Goal: Task Accomplishment & Management: Use online tool/utility

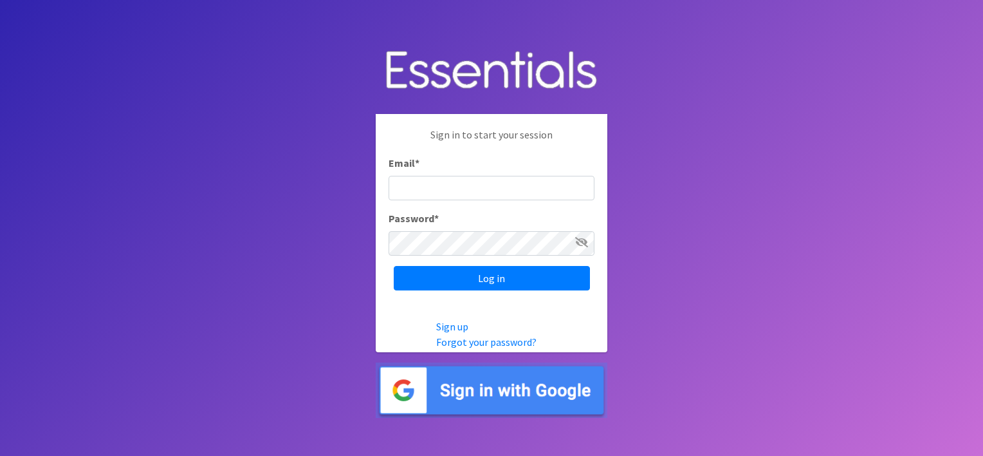
click at [428, 187] on input "Email *" at bounding box center [492, 188] width 206 height 24
type input "[EMAIL_ADDRESS][DOMAIN_NAME]"
click at [394, 266] on input "Log in" at bounding box center [492, 278] width 196 height 24
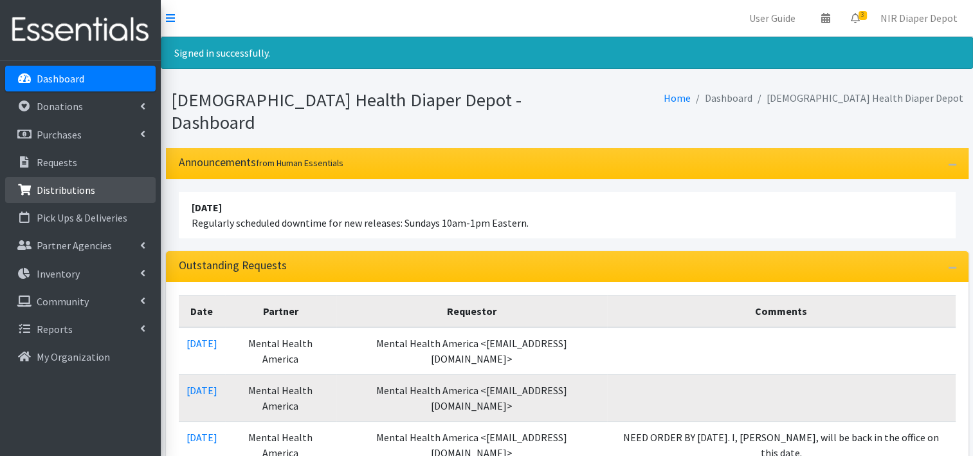
click at [69, 196] on link "Distributions" at bounding box center [80, 190] width 151 height 26
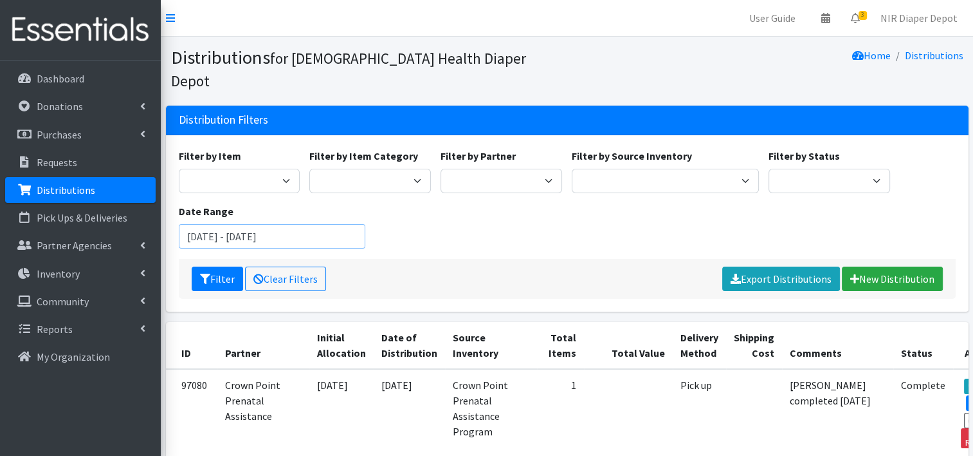
click at [316, 224] on input "August 1, 2025 - November 1, 2025" at bounding box center [272, 236] width 187 height 24
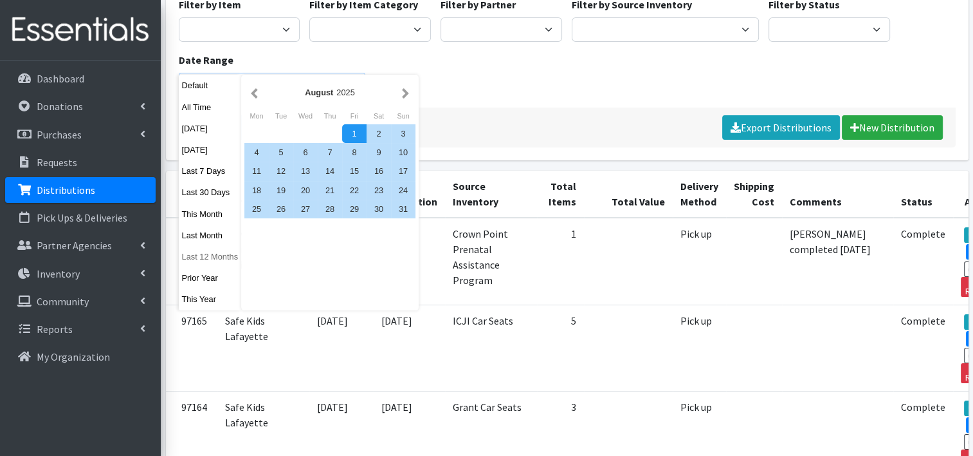
scroll to position [129, 0]
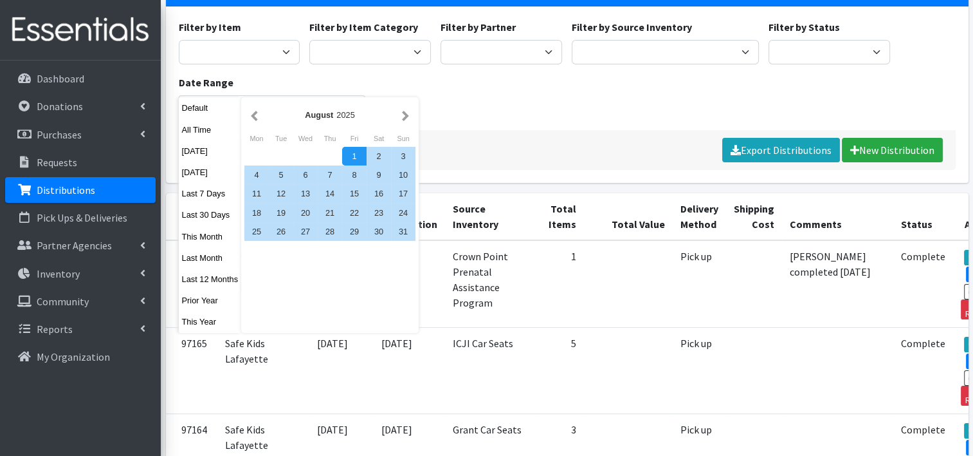
click at [351, 152] on div "1" at bounding box center [354, 156] width 24 height 19
click at [401, 239] on div "31" at bounding box center [403, 231] width 24 height 19
type input "August 1, 2025 - August 31, 2025"
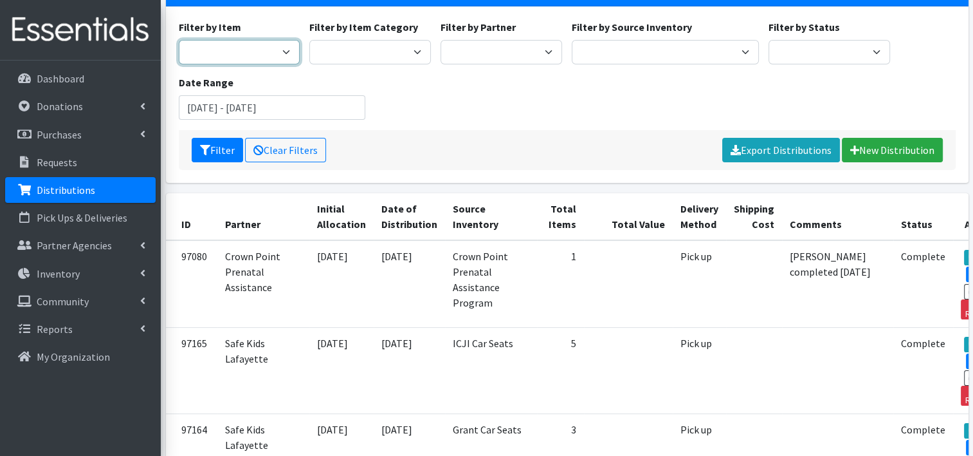
click at [281, 40] on select "1 2 2T-3T 3 3T-4T 4 4T-5T 5 5T-6T 6 7 Backless Booster Seat Boys 2T-3T Boys 3T-…" at bounding box center [240, 52] width 122 height 24
click at [352, 40] on select "Wipes Diapers Pull Ups Infant Safe Sleep Project Swaddle Gifts Car Seats" at bounding box center [370, 52] width 122 height 24
select select "73"
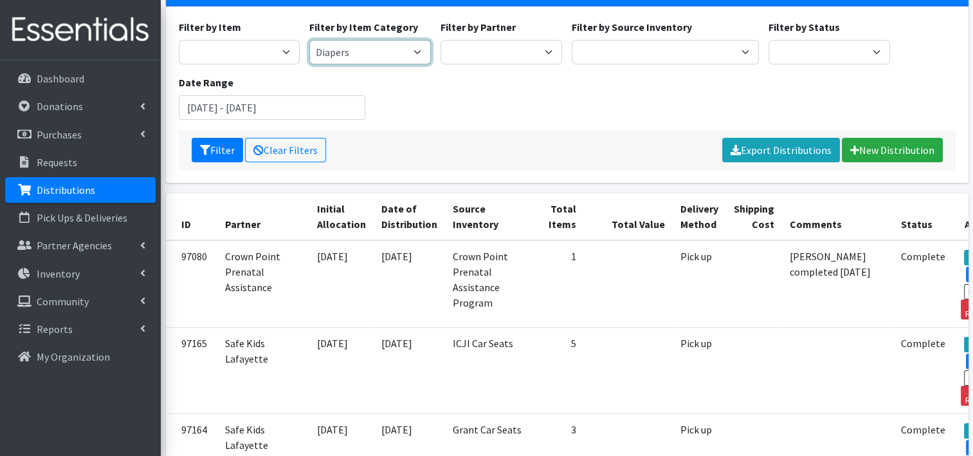
click at [309, 40] on select "Wipes Diapers Pull Ups Infant Safe Sleep Project Swaddle Gifts Car Seats" at bounding box center [370, 52] width 122 height 24
click at [225, 138] on button "Filter" at bounding box center [217, 150] width 51 height 24
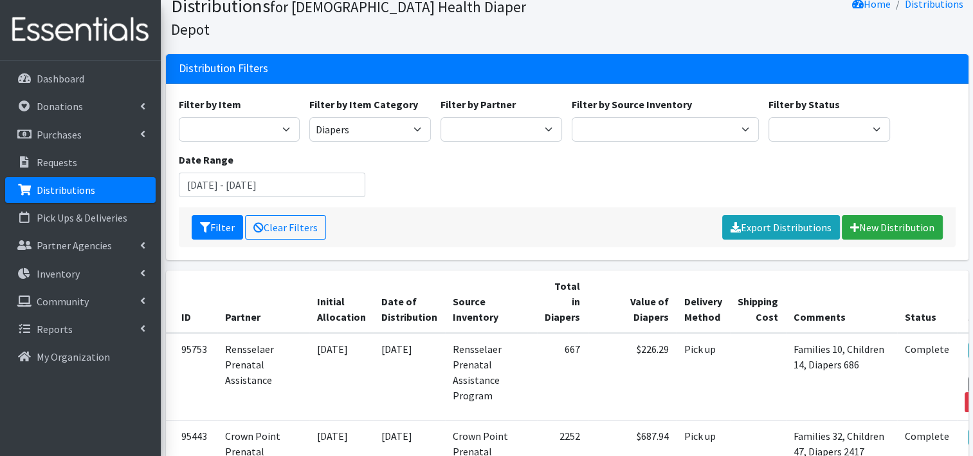
scroll to position [51, 0]
click at [759, 215] on link "Export Distributions" at bounding box center [782, 227] width 118 height 24
click at [421, 117] on select "Wipes Diapers Pull Ups Infant Safe Sleep Project Swaddle Gifts Car Seats" at bounding box center [370, 129] width 122 height 24
click at [522, 167] on div "Filter by Item 1 2 2T-3T 3 3T-4T 4 4T-5T 5 5T-6T 6 7 Backless Booster Seat Boys…" at bounding box center [567, 152] width 787 height 111
click at [388, 117] on select "Wipes Diapers Pull Ups Infant Safe Sleep Project Swaddle Gifts Car Seats" at bounding box center [370, 129] width 122 height 24
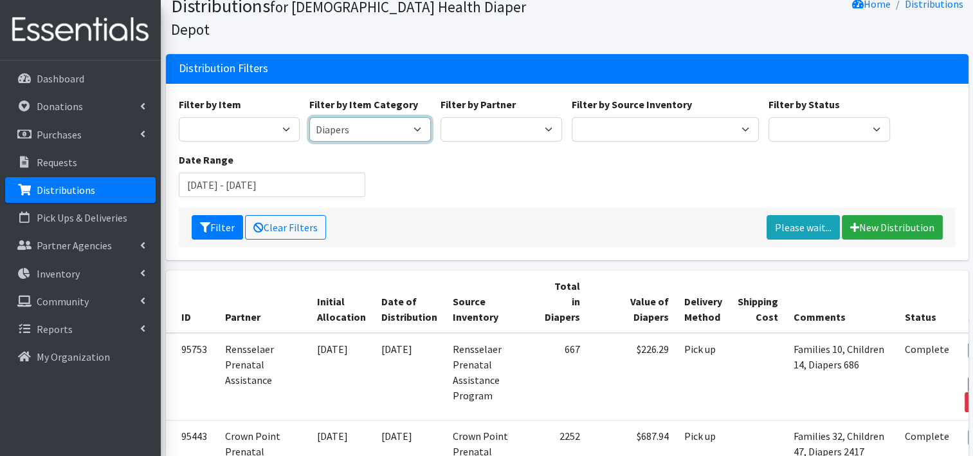
select select
click at [309, 117] on select "Wipes Diapers Pull Ups Infant Safe Sleep Project Swaddle Gifts Car Seats" at bounding box center [370, 129] width 122 height 24
click at [204, 222] on icon "submit" at bounding box center [205, 227] width 10 height 10
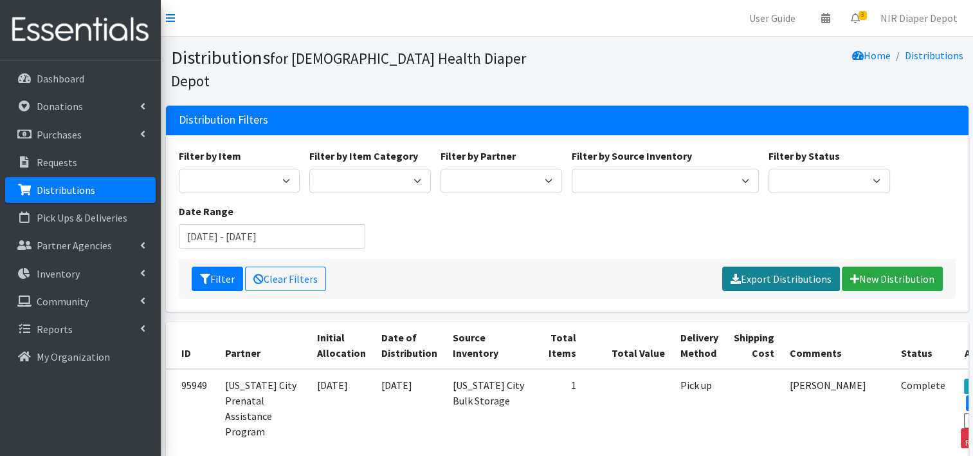
click at [758, 266] on link "Export Distributions" at bounding box center [782, 278] width 118 height 24
click at [294, 224] on input "August 1, 2025 - August 31, 2025" at bounding box center [272, 236] width 187 height 24
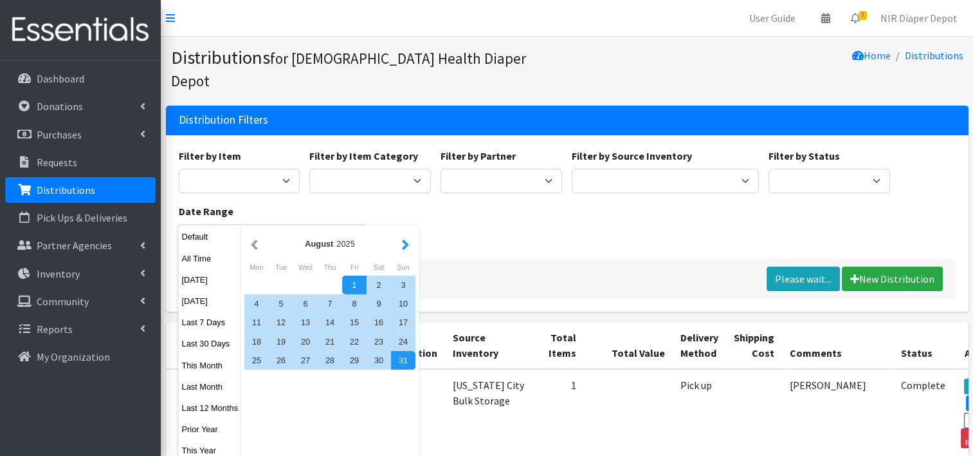
click at [399, 244] on button "button" at bounding box center [406, 243] width 14 height 16
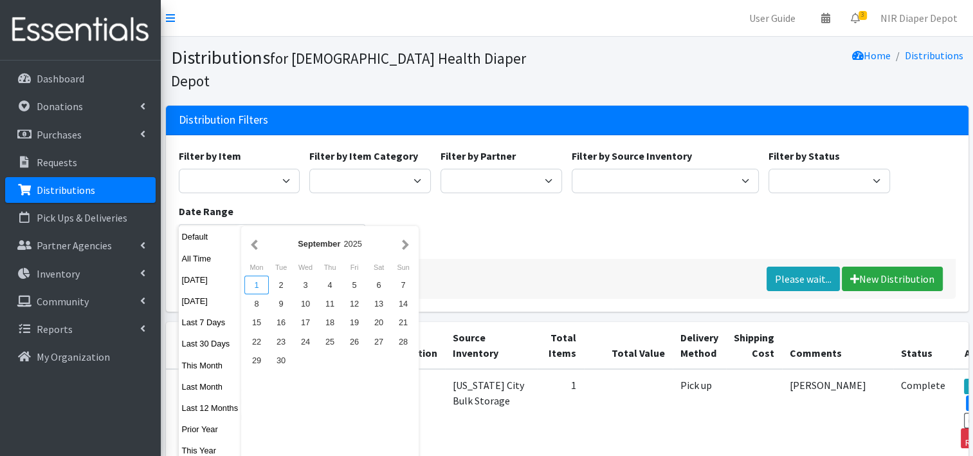
click at [257, 288] on div "1" at bounding box center [256, 284] width 24 height 19
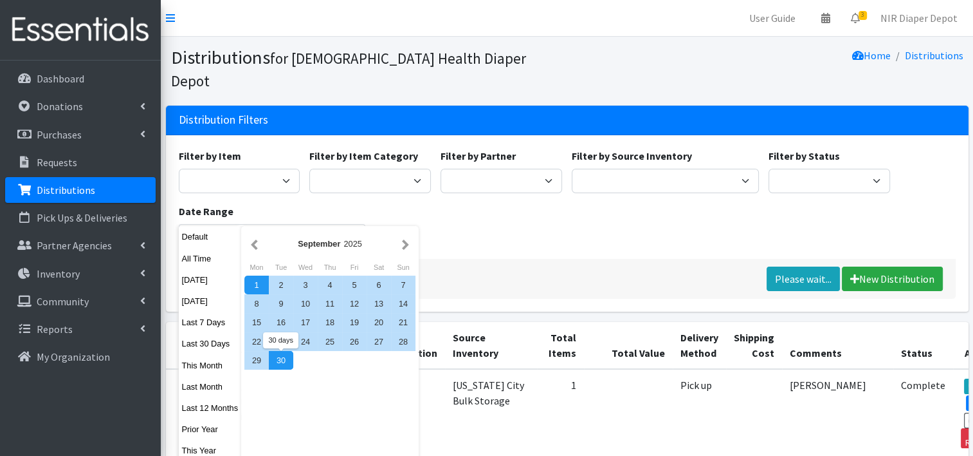
click at [275, 359] on div "30" at bounding box center [281, 360] width 24 height 19
type input "[DATE] - [DATE]"
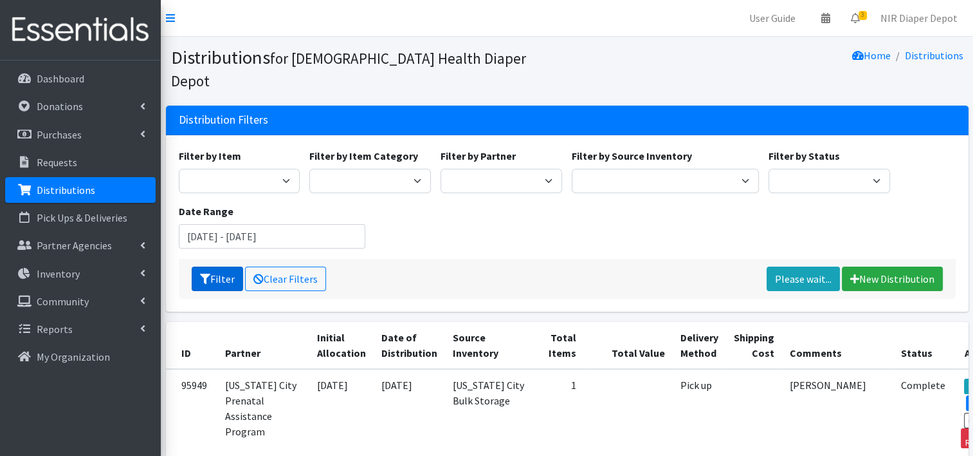
click at [219, 266] on button "Filter" at bounding box center [217, 278] width 51 height 24
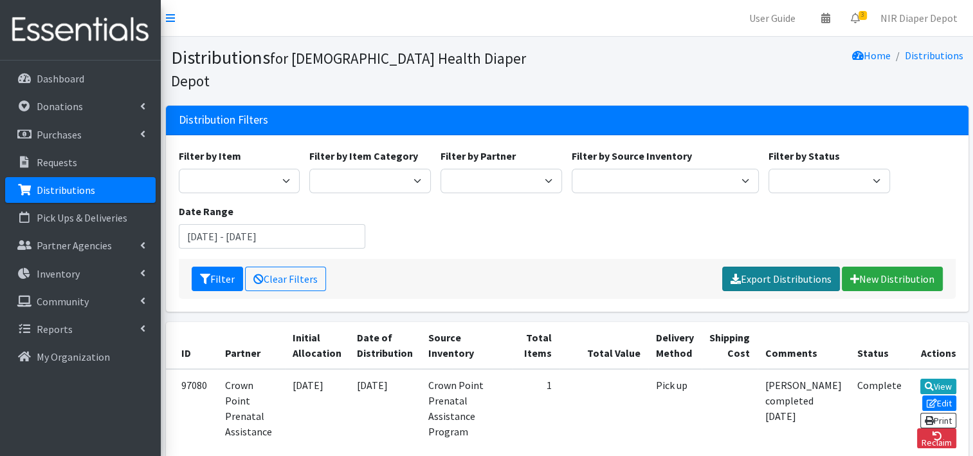
click at [756, 266] on link "Export Distributions" at bounding box center [782, 278] width 118 height 24
